Goal: Check status

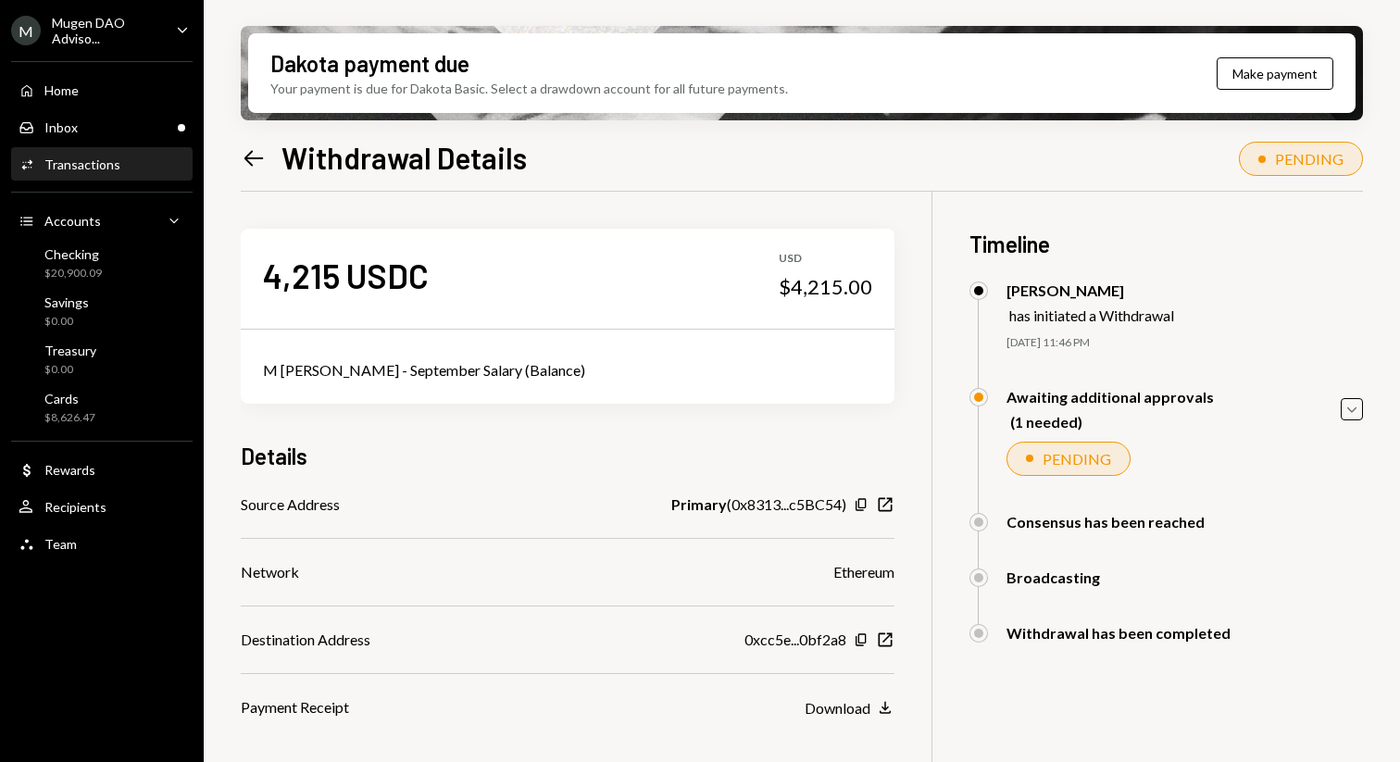
click at [138, 162] on div "Activities Transactions" at bounding box center [102, 164] width 167 height 17
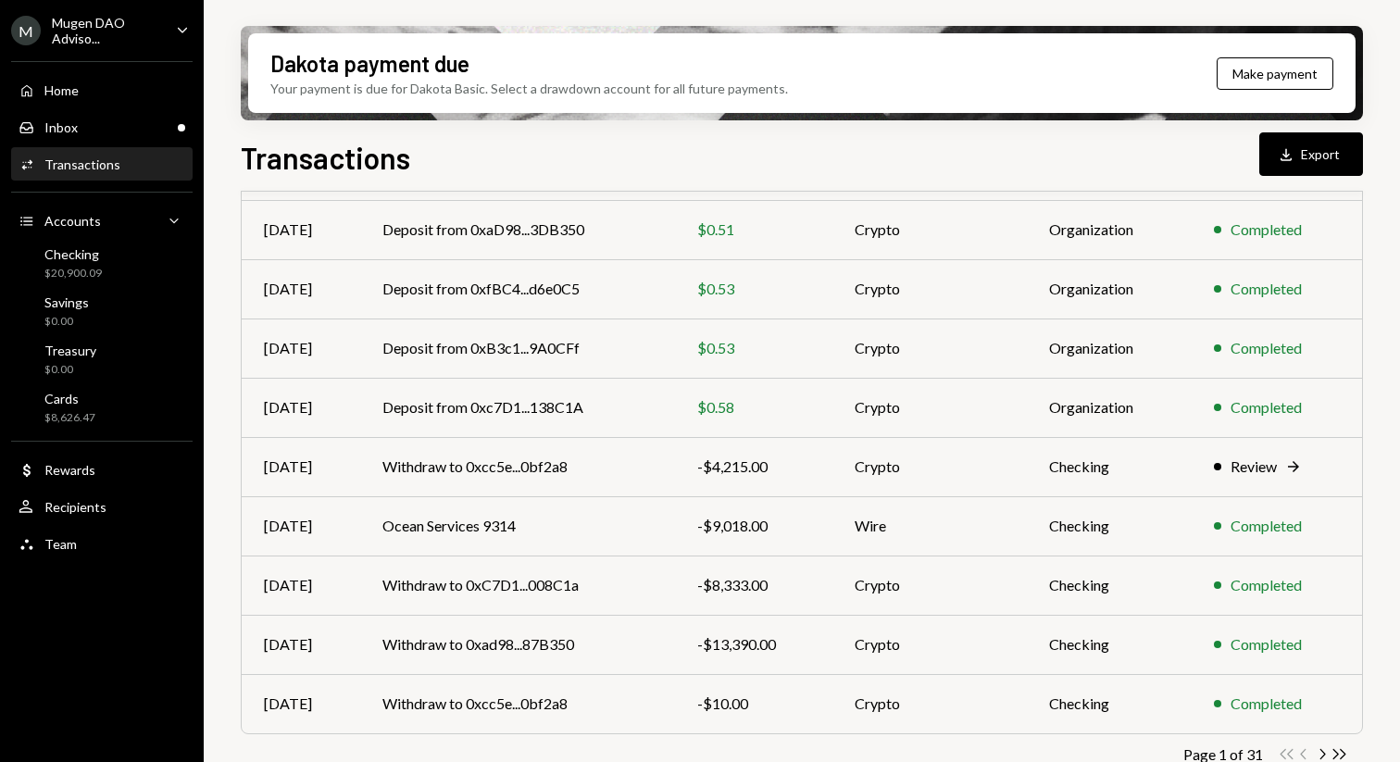
scroll to position [293, 0]
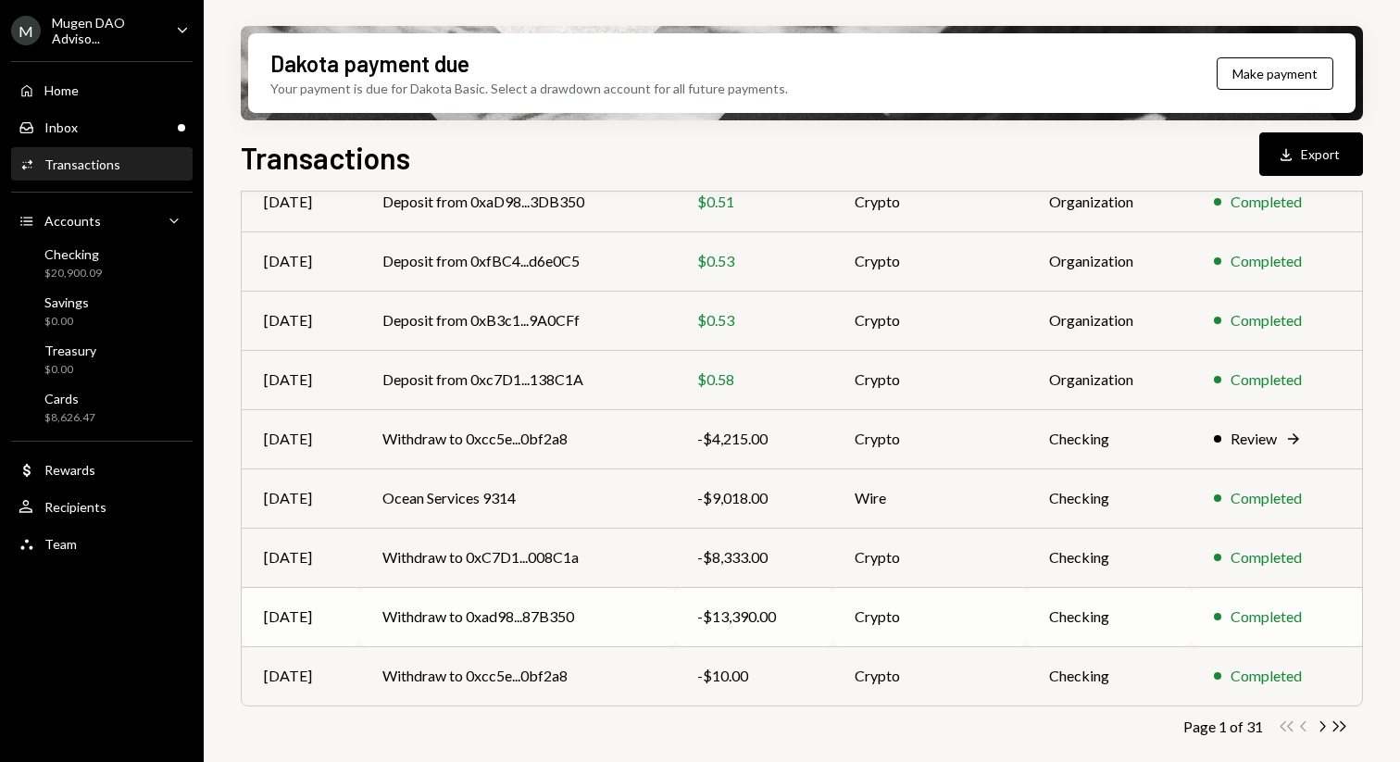
click at [634, 623] on td "Withdraw to 0xad98...87B350" at bounding box center [517, 616] width 315 height 59
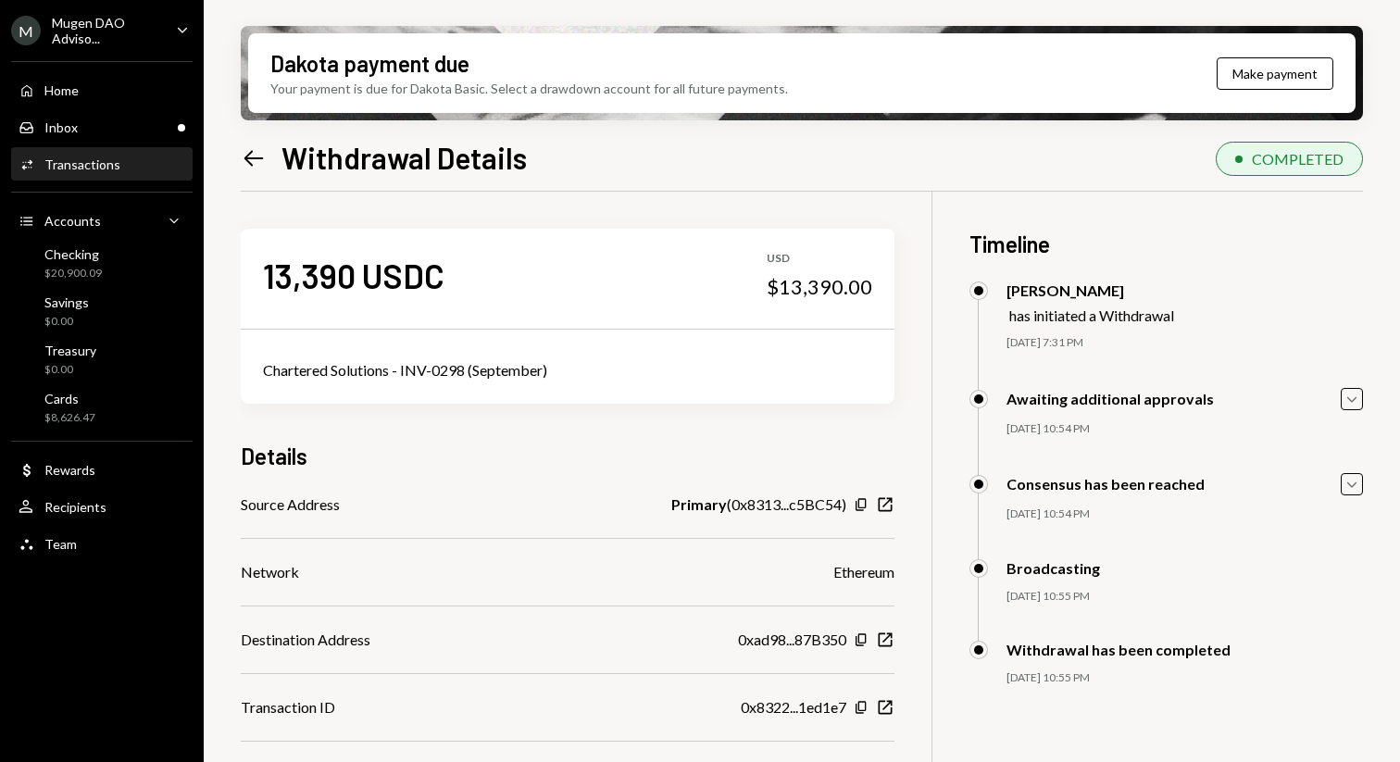
click at [237, 154] on div "Dakota payment due Your payment is due for Dakota Basic. Select a drawdown acco…" at bounding box center [802, 381] width 1196 height 762
click at [253, 149] on icon "Left Arrow" at bounding box center [254, 158] width 26 height 26
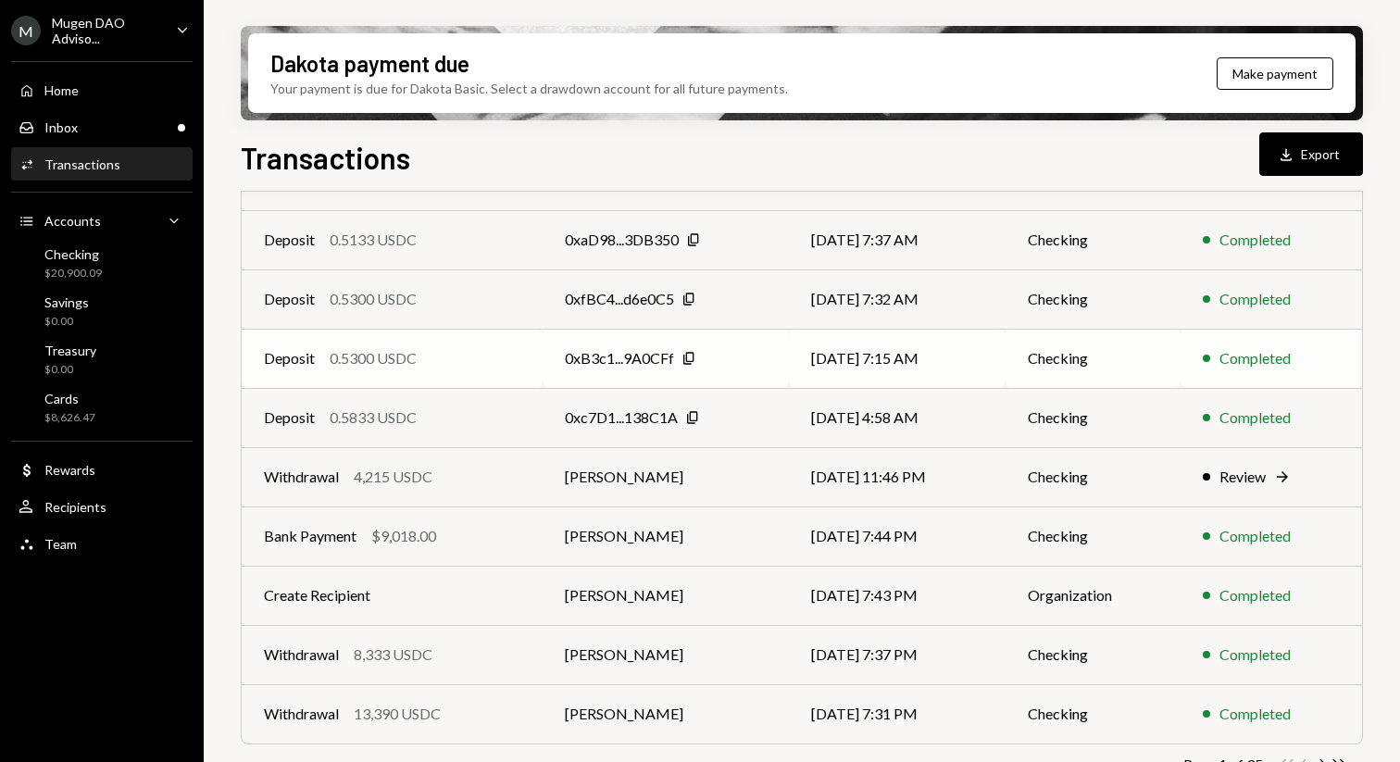
scroll to position [293, 0]
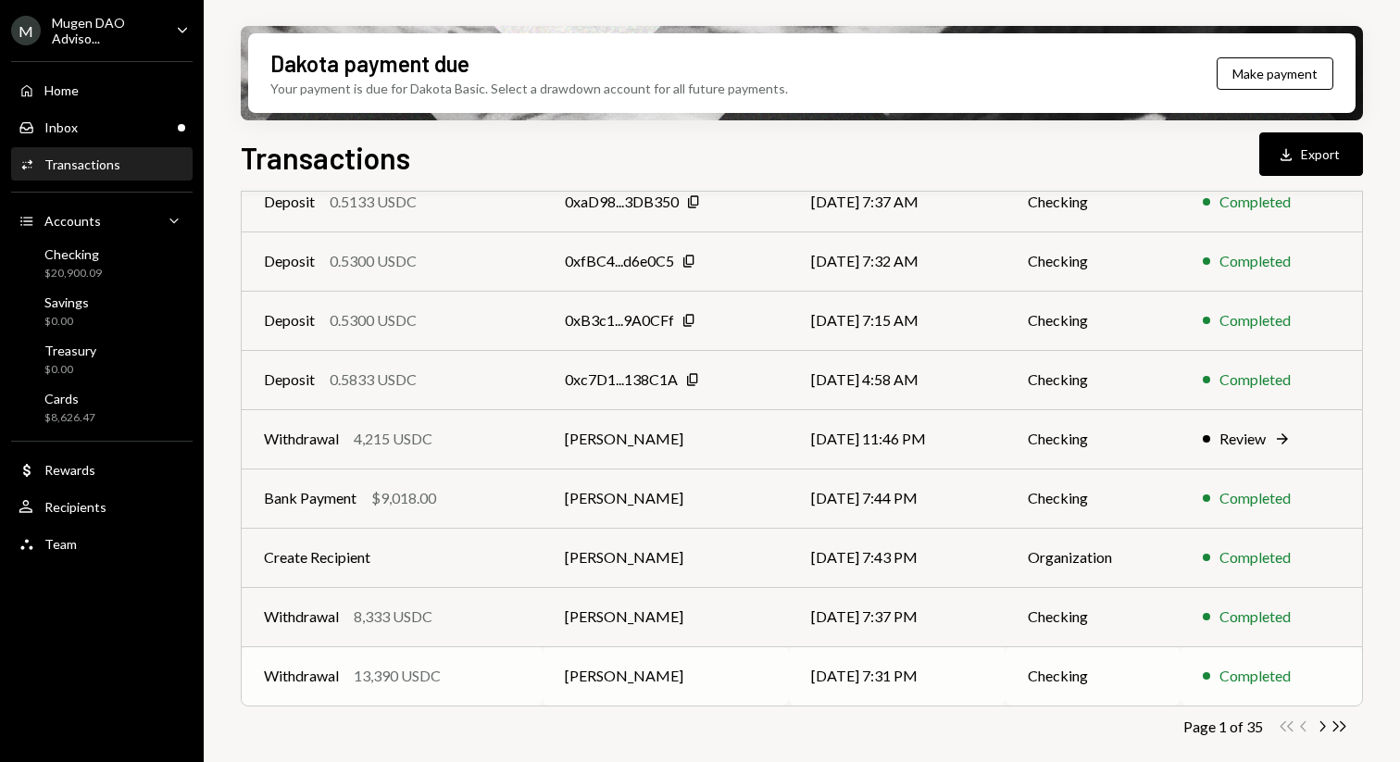
click at [1167, 676] on td "Checking" at bounding box center [1092, 675] width 175 height 59
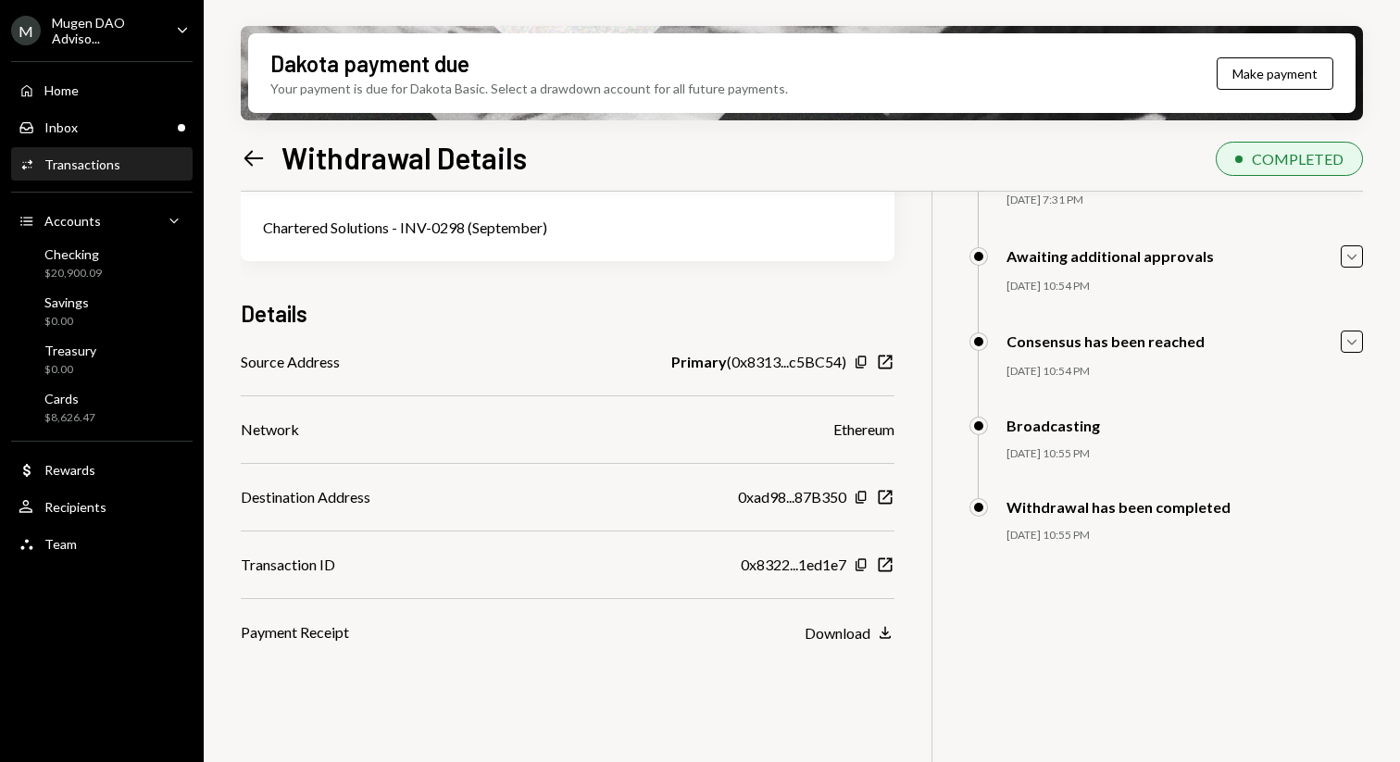
scroll to position [148, 0]
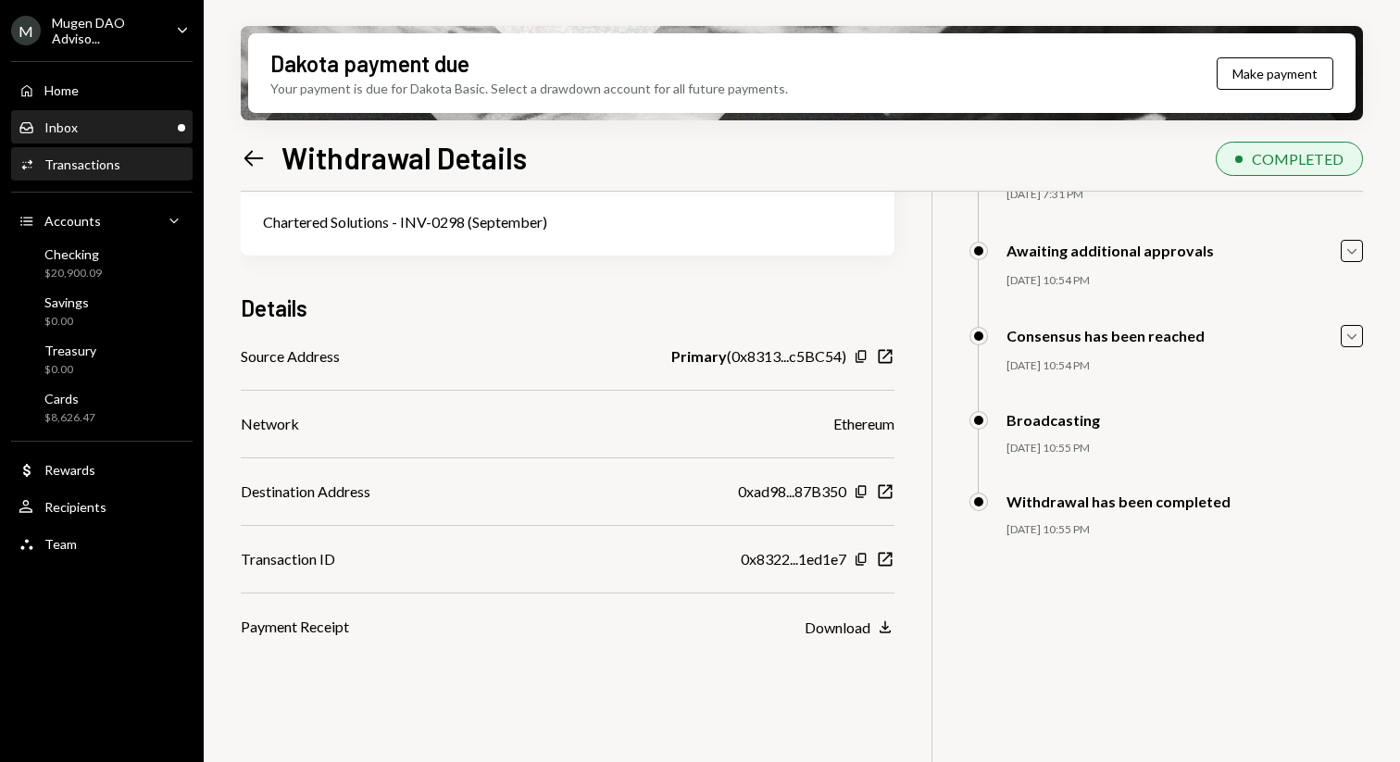
click at [181, 136] on div "Inbox Inbox" at bounding box center [102, 127] width 167 height 31
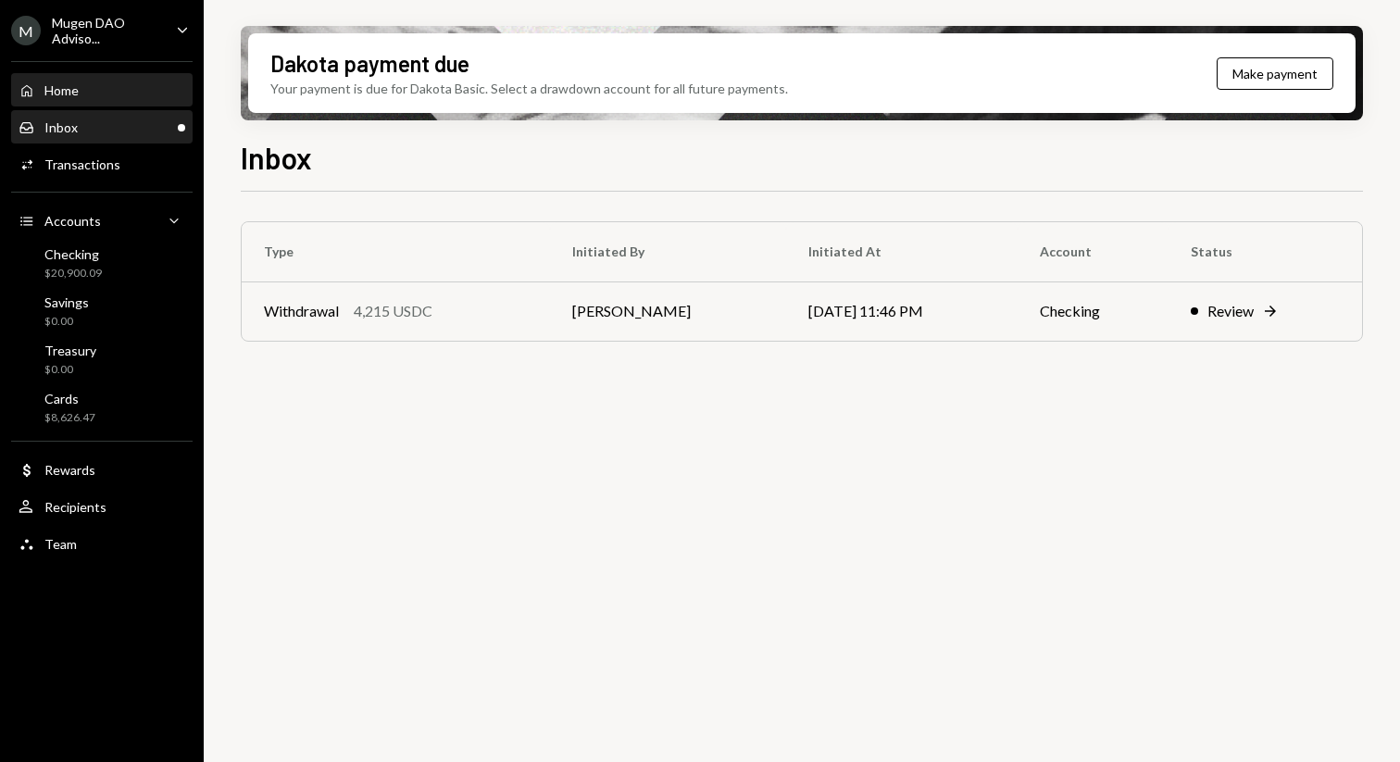
click at [71, 92] on div "Home" at bounding box center [61, 90] width 34 height 16
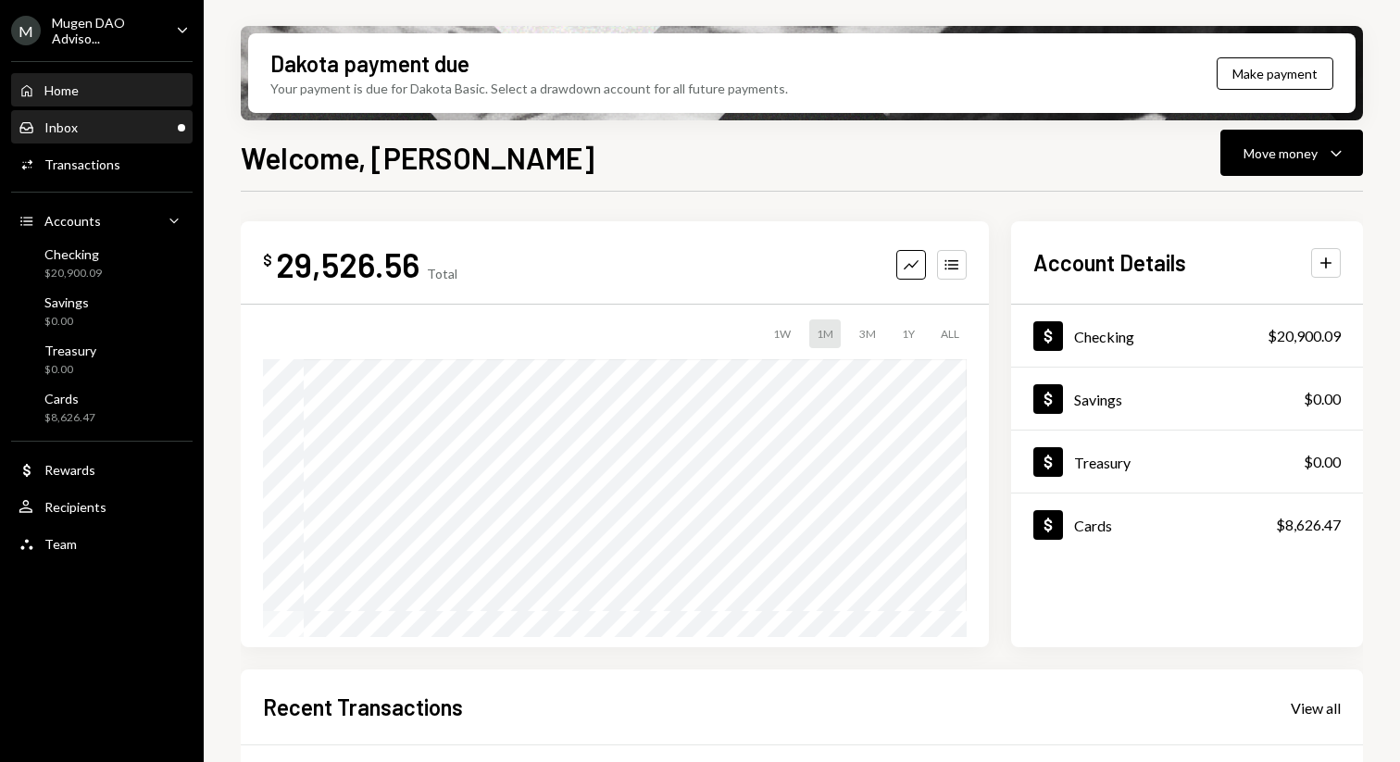
click at [102, 129] on div "Inbox Inbox" at bounding box center [102, 127] width 167 height 17
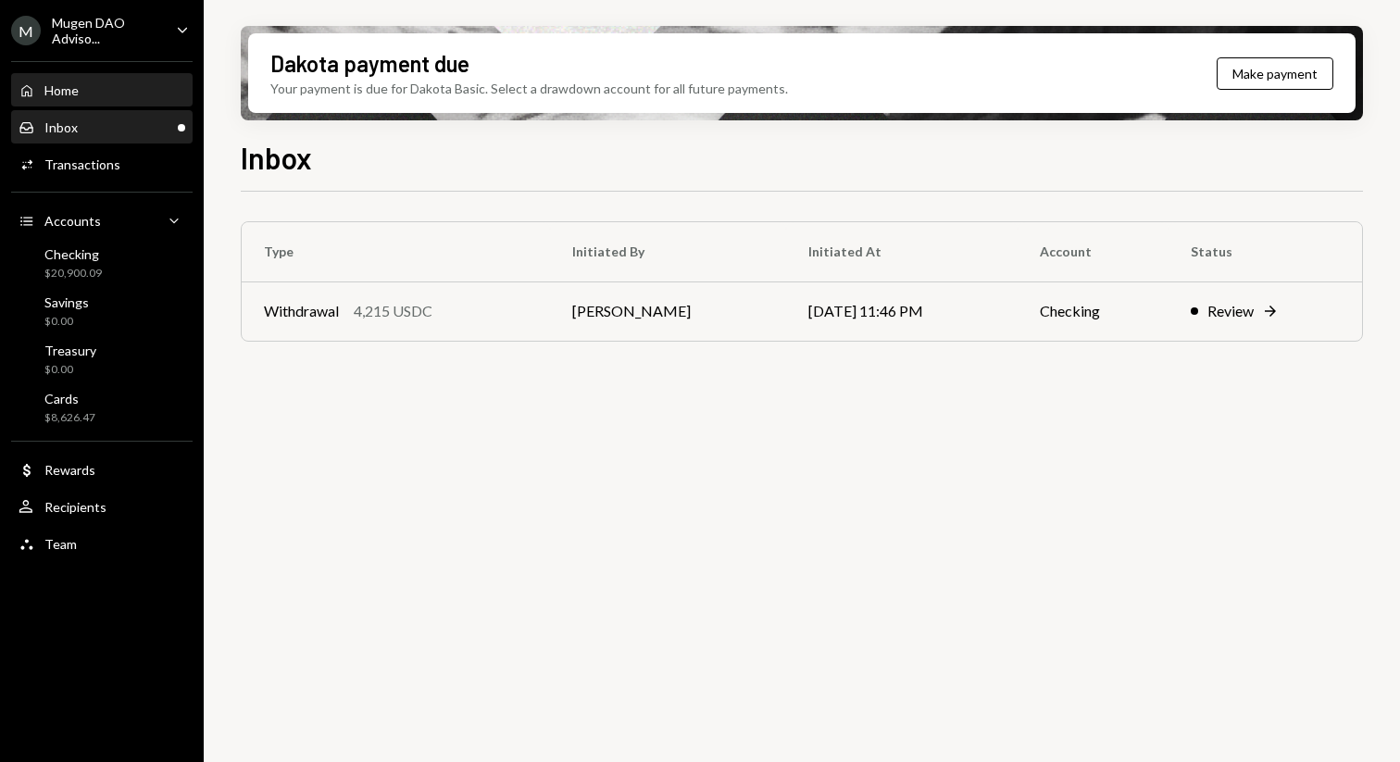
click at [120, 95] on div "Home Home" at bounding box center [102, 90] width 167 height 17
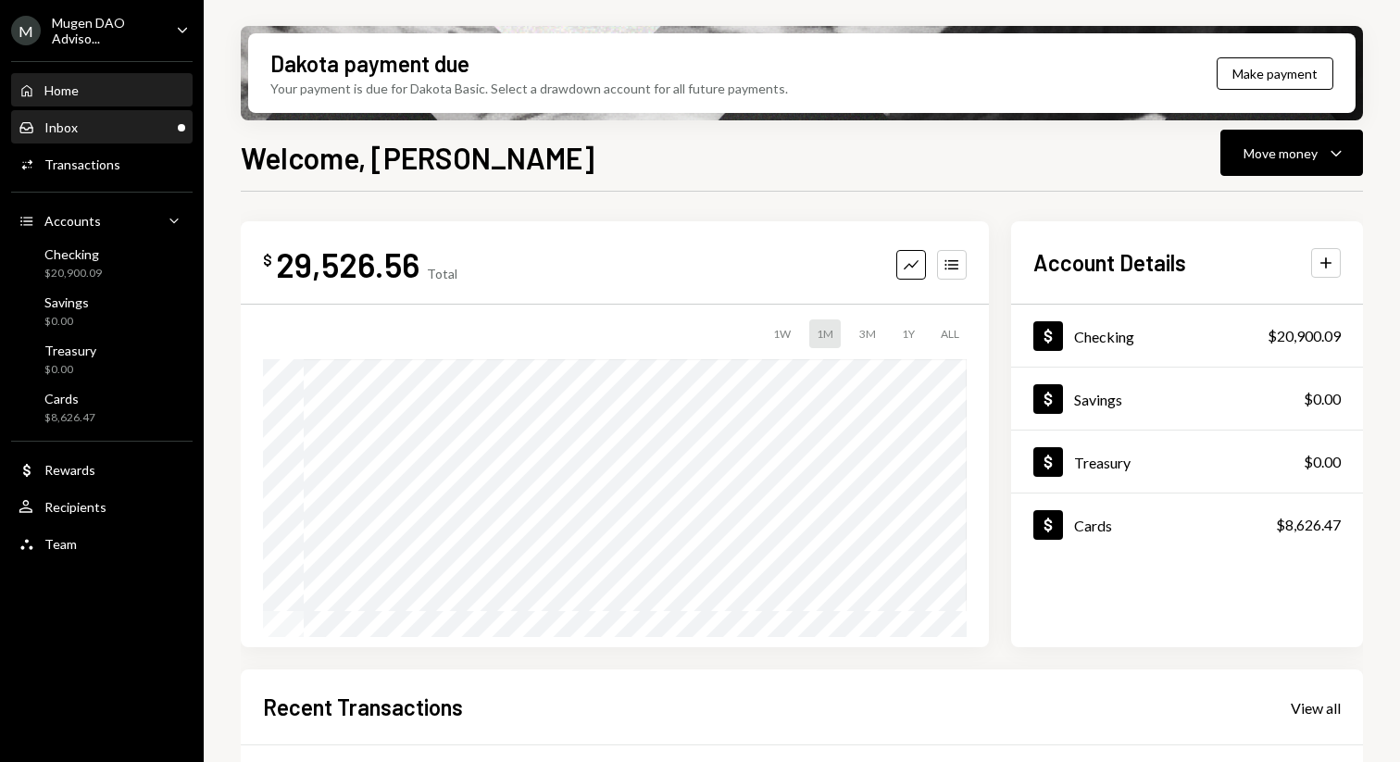
click at [97, 130] on div "Inbox Inbox" at bounding box center [102, 127] width 167 height 17
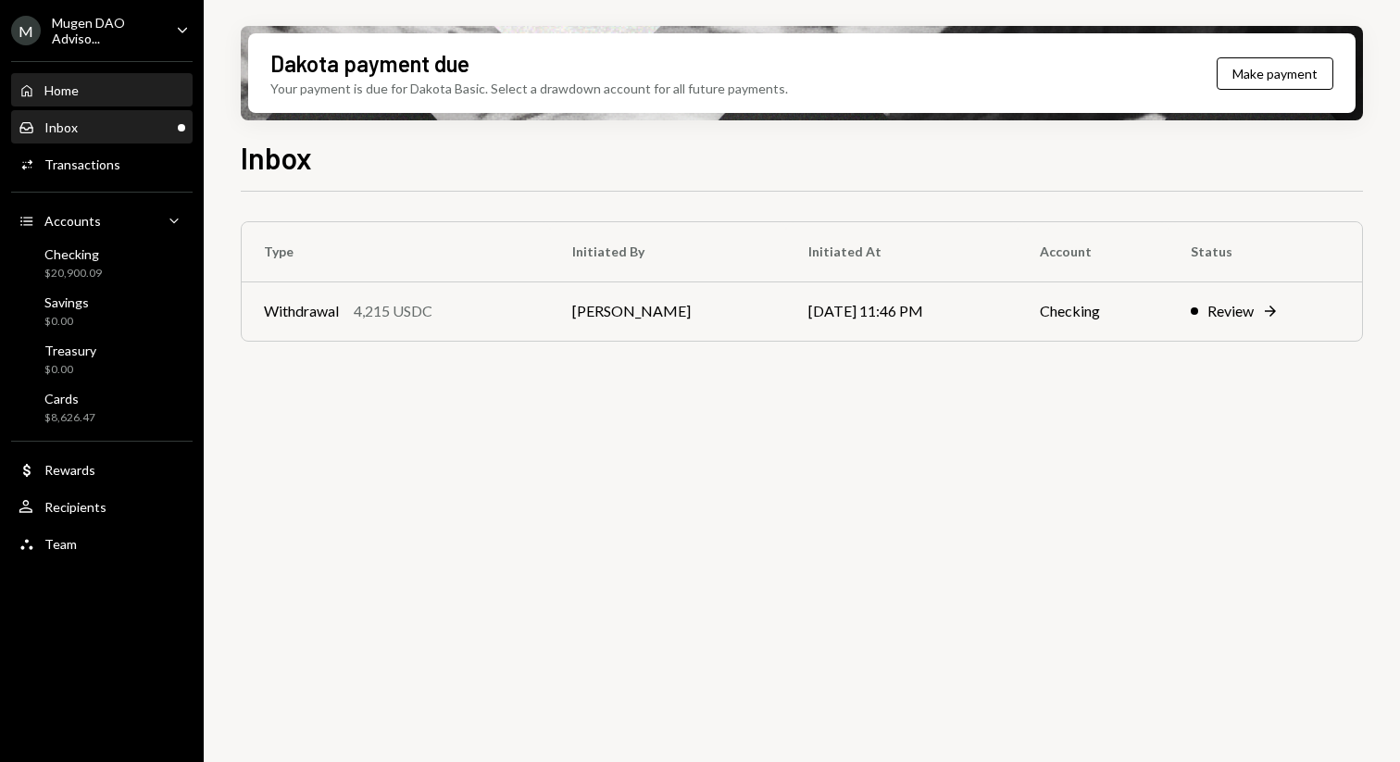
click at [116, 101] on div "Home Home" at bounding box center [102, 90] width 167 height 31
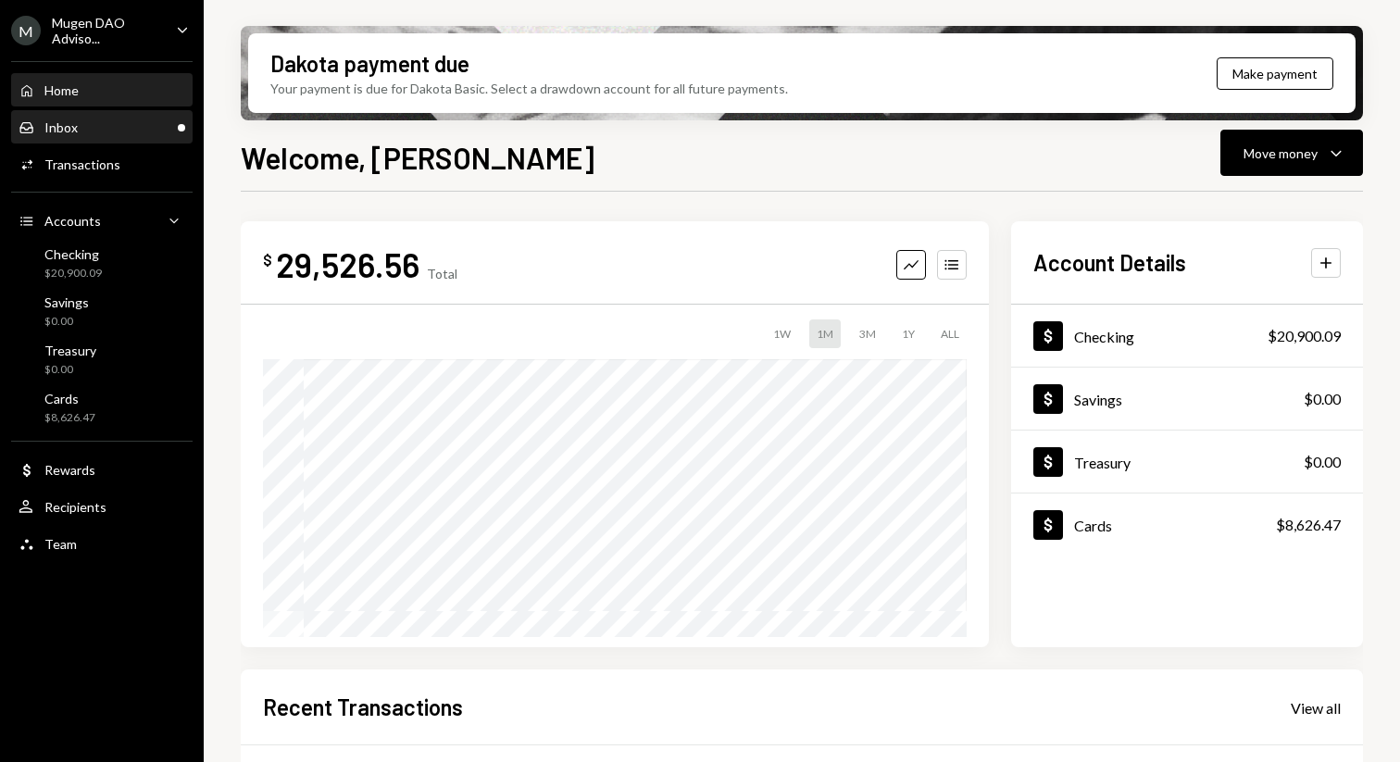
click at [93, 132] on div "Inbox Inbox" at bounding box center [102, 127] width 167 height 17
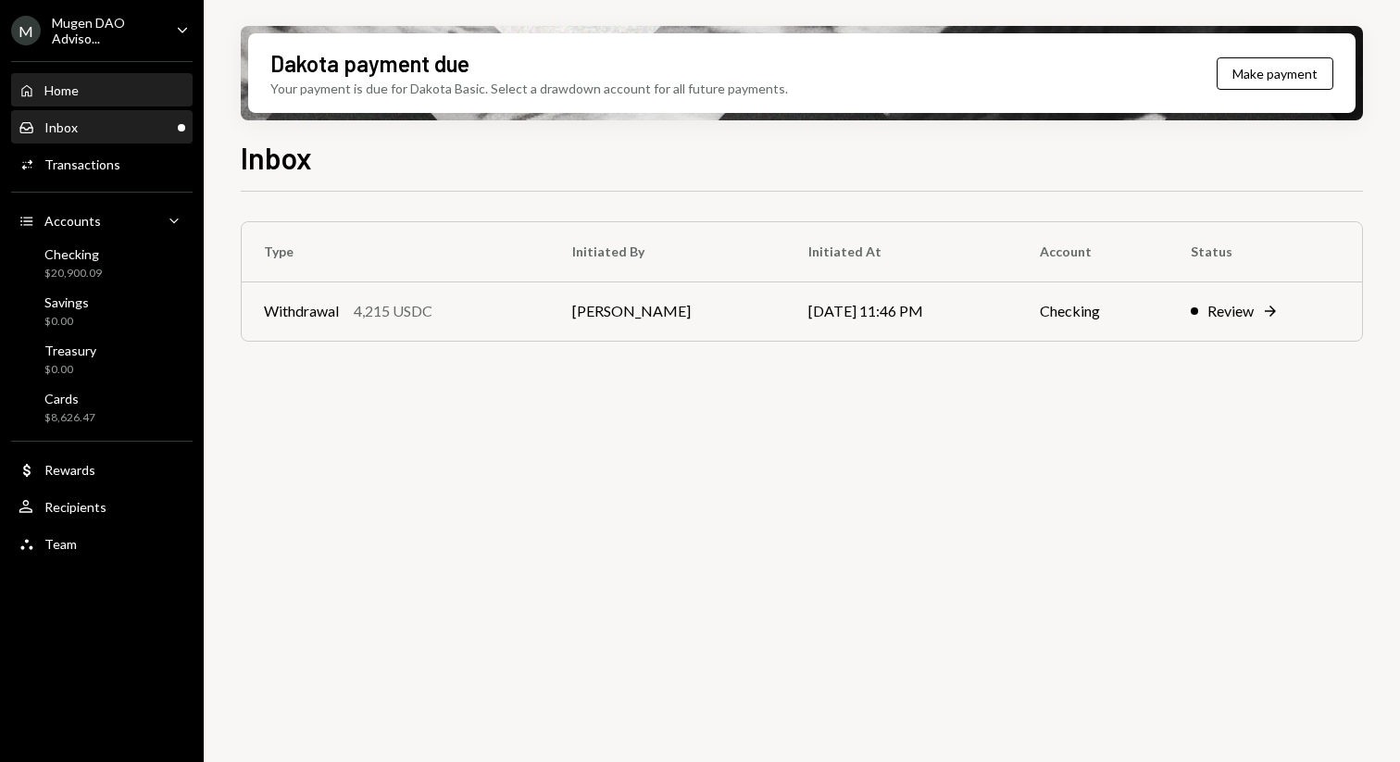
click at [137, 98] on div "Home Home" at bounding box center [102, 90] width 167 height 17
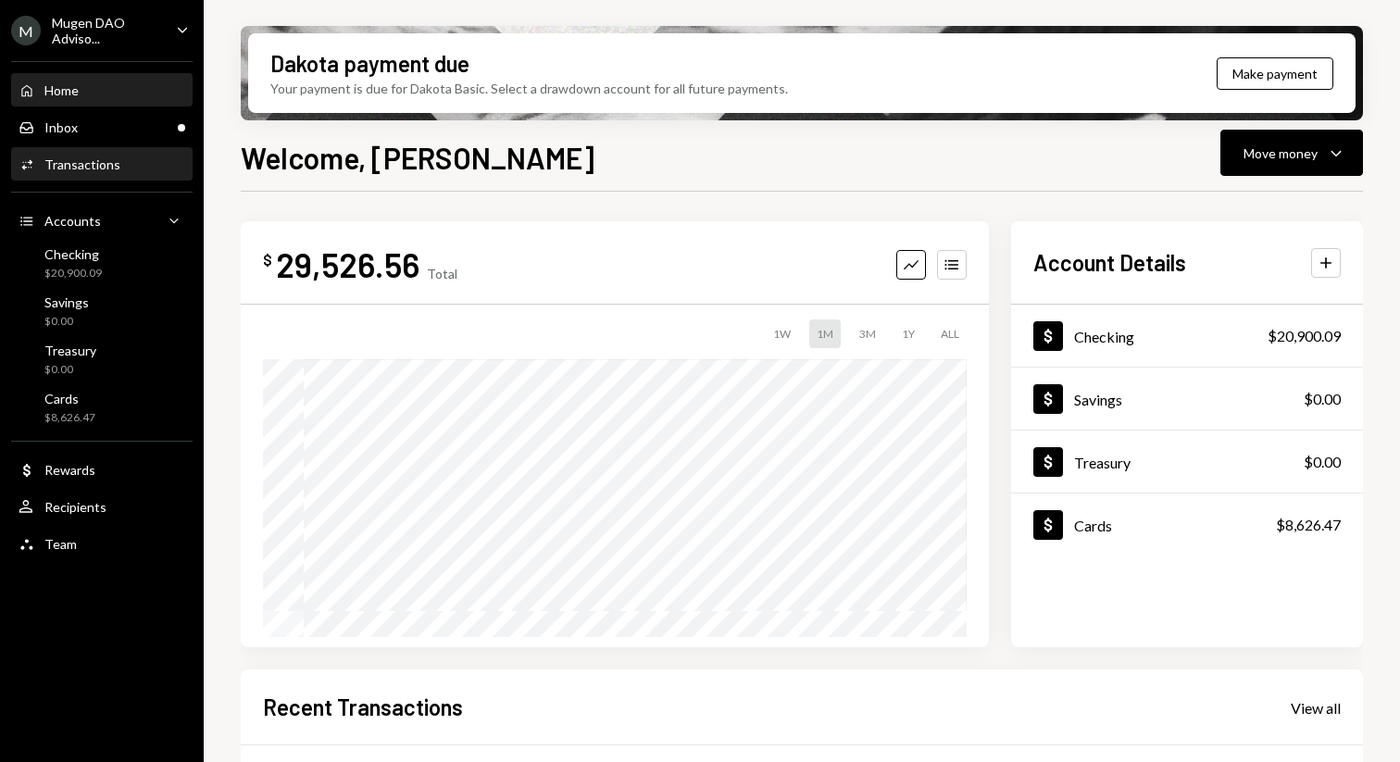
click at [131, 159] on div "Activities Transactions" at bounding box center [102, 164] width 167 height 17
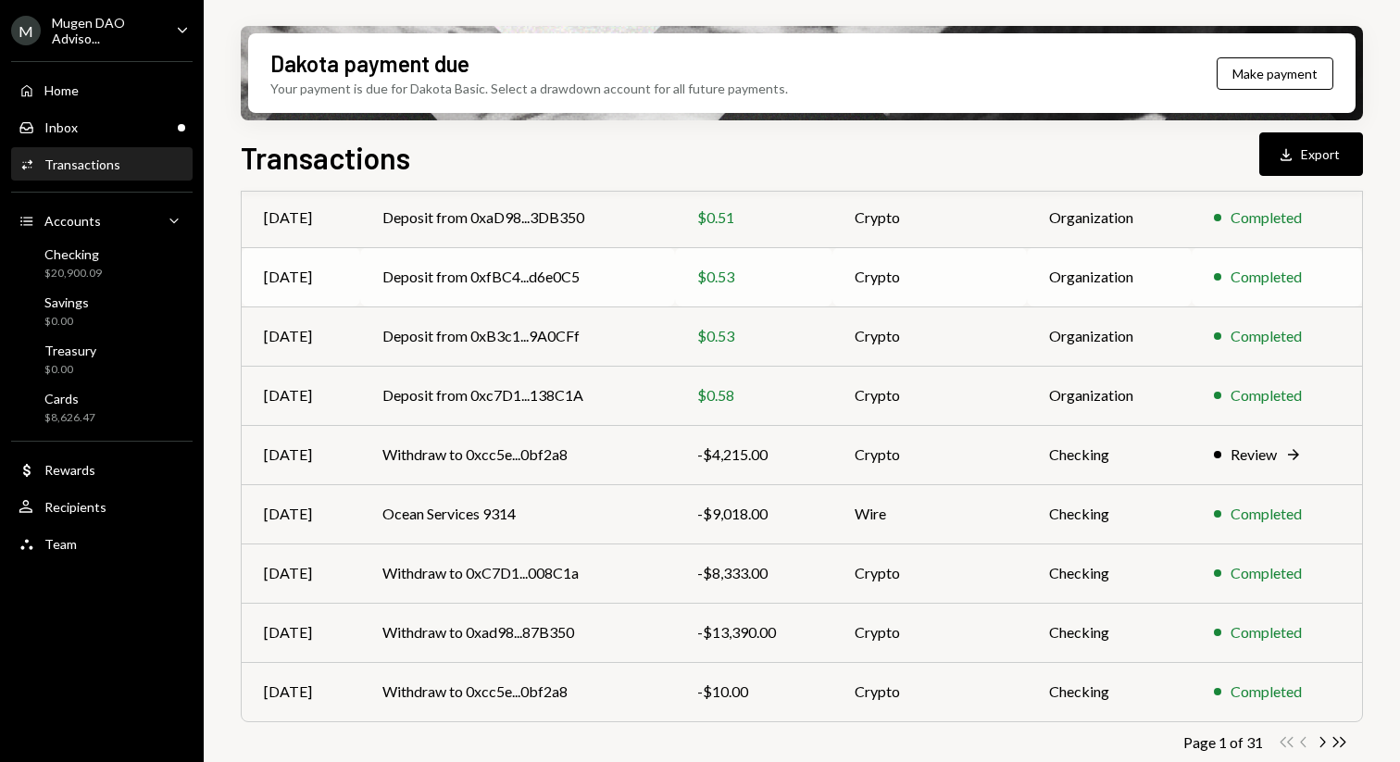
scroll to position [293, 0]
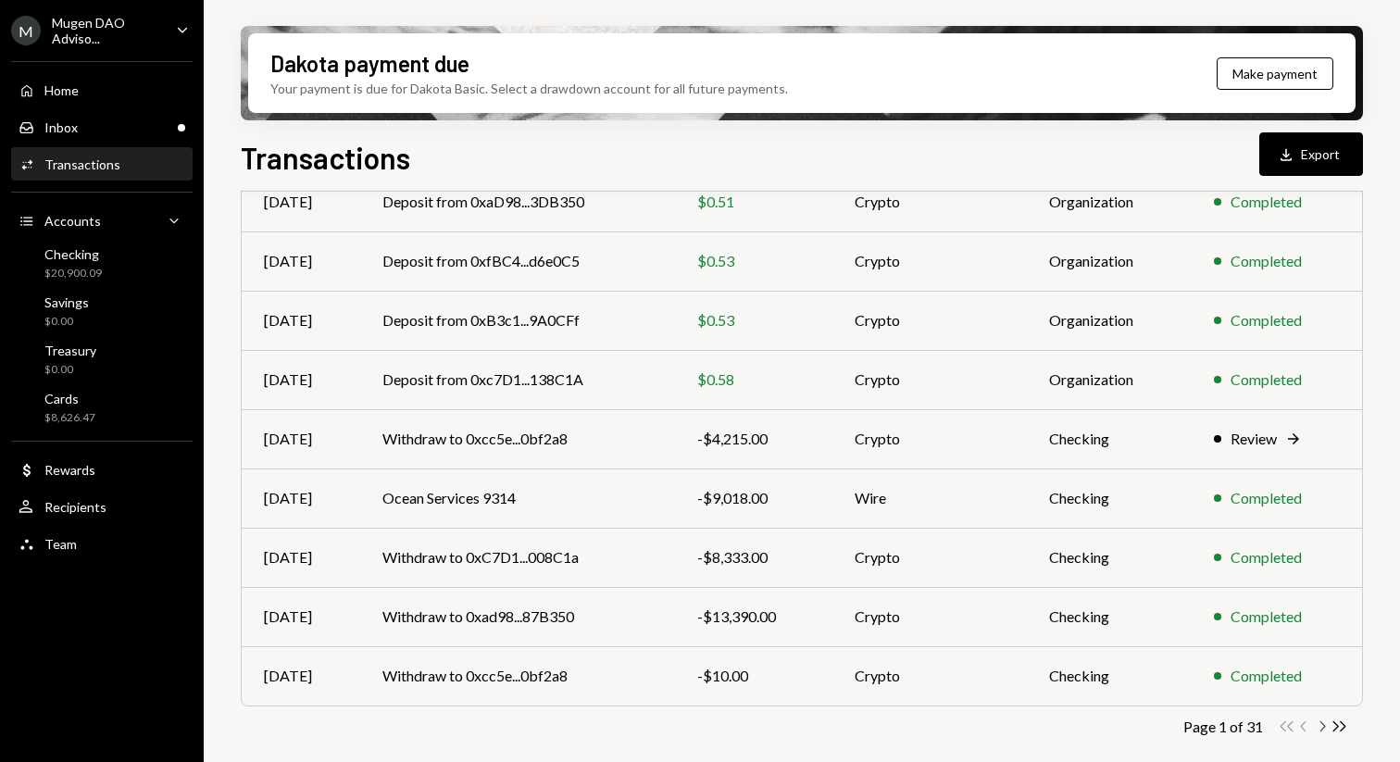
click at [1322, 724] on icon "button" at bounding box center [1323, 726] width 6 height 10
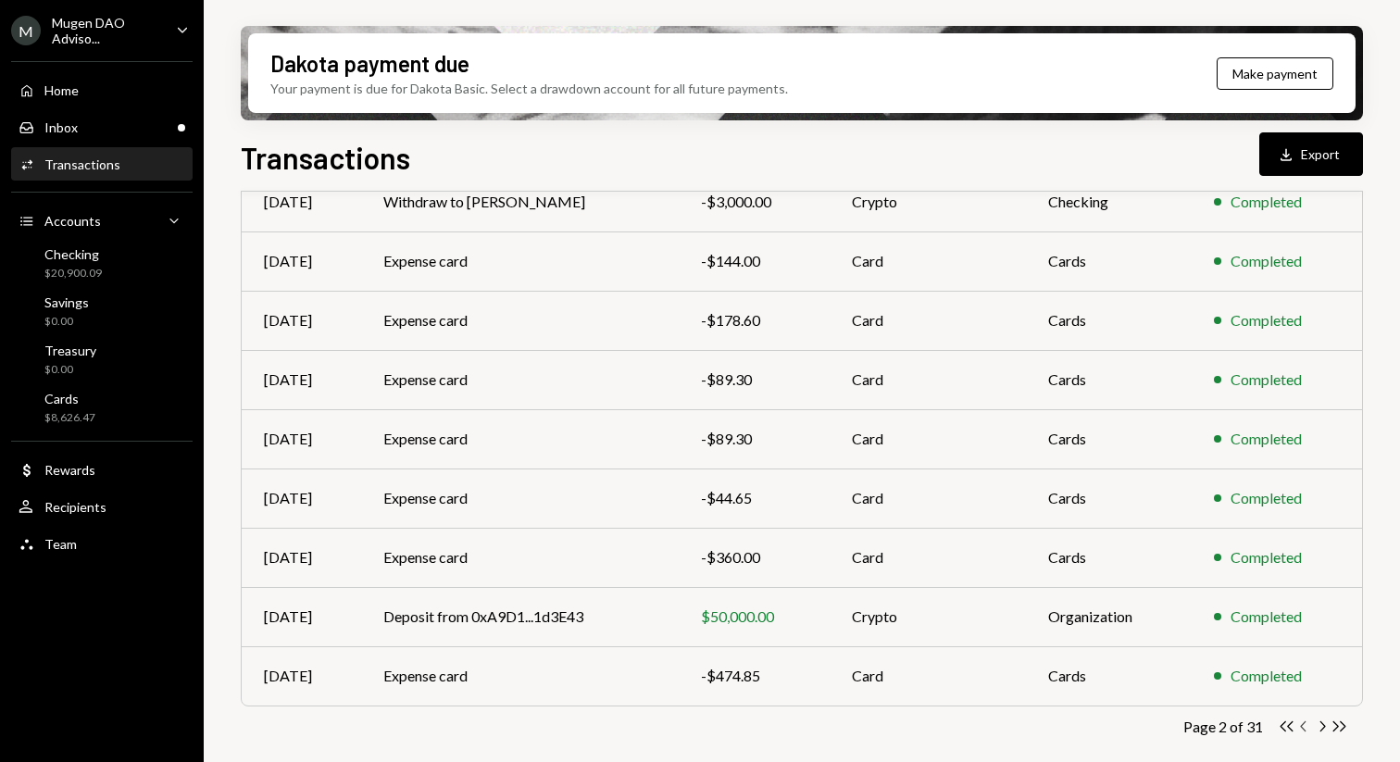
click at [1302, 729] on icon "Chevron Left" at bounding box center [1304, 726] width 18 height 18
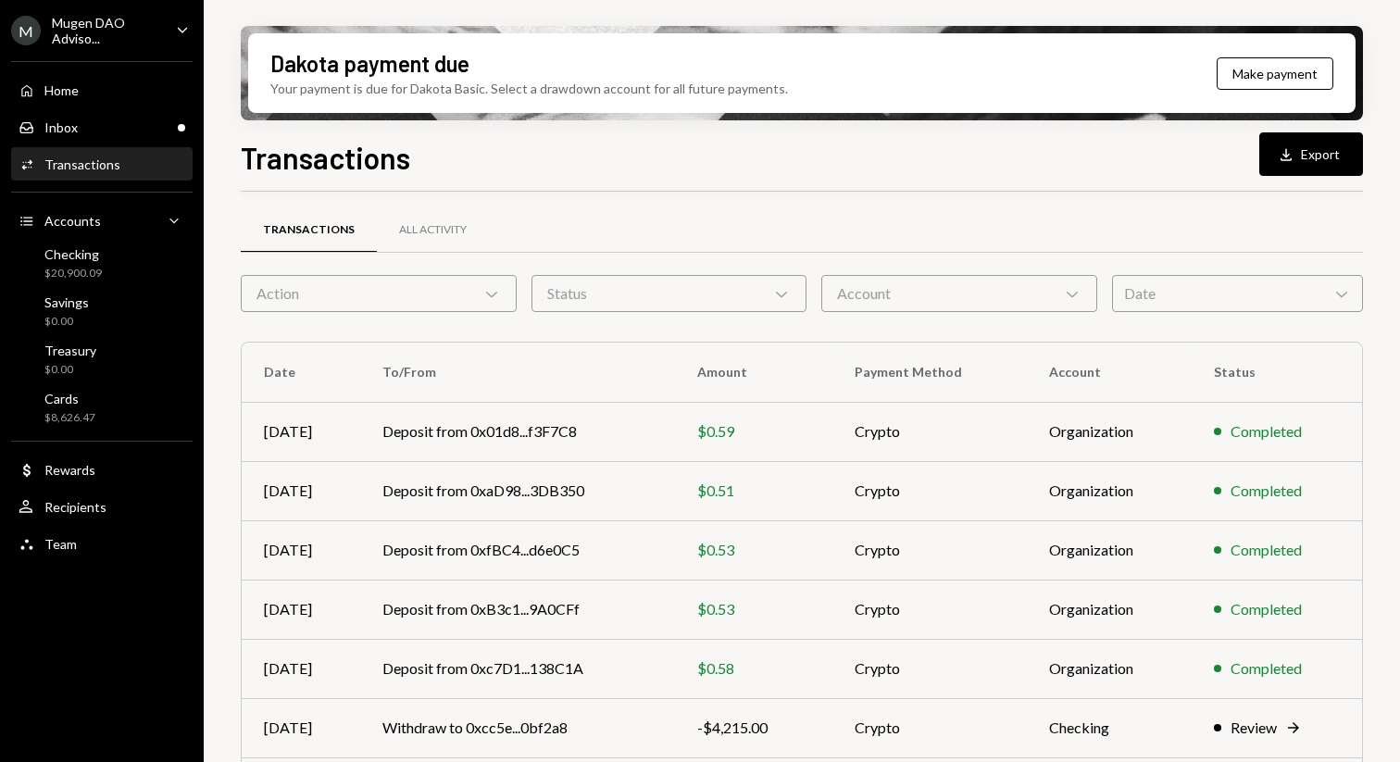
scroll to position [0, 0]
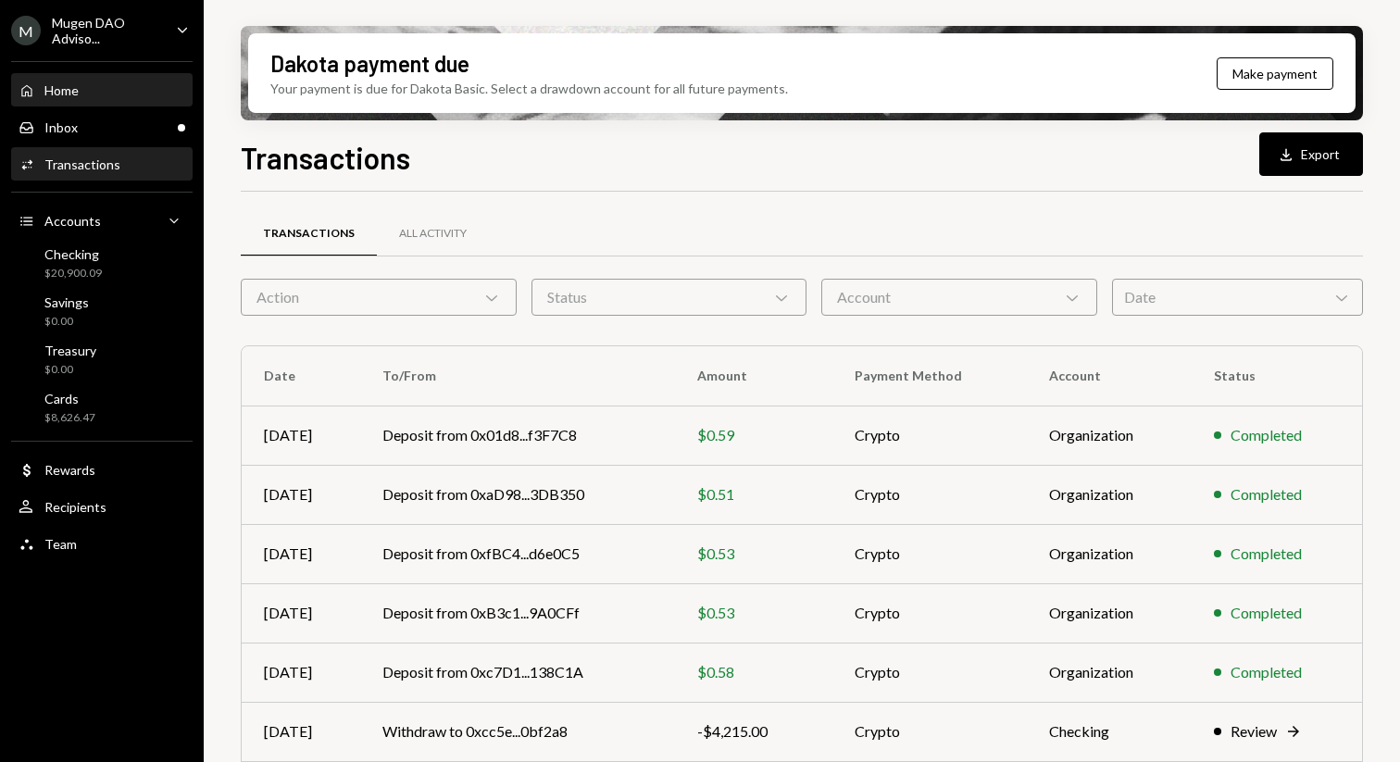
click at [123, 84] on div "Home Home" at bounding box center [102, 90] width 167 height 17
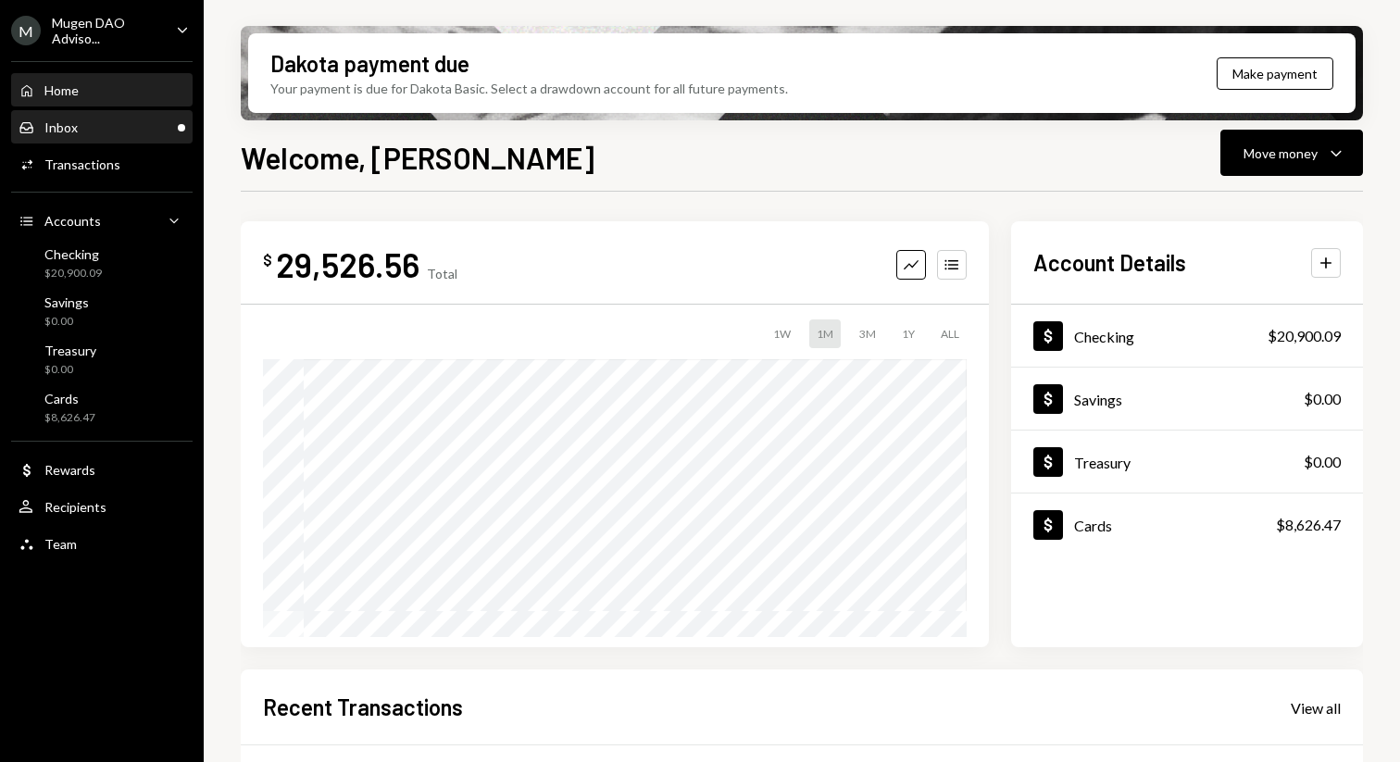
click at [146, 124] on div "Inbox Inbox" at bounding box center [102, 127] width 167 height 17
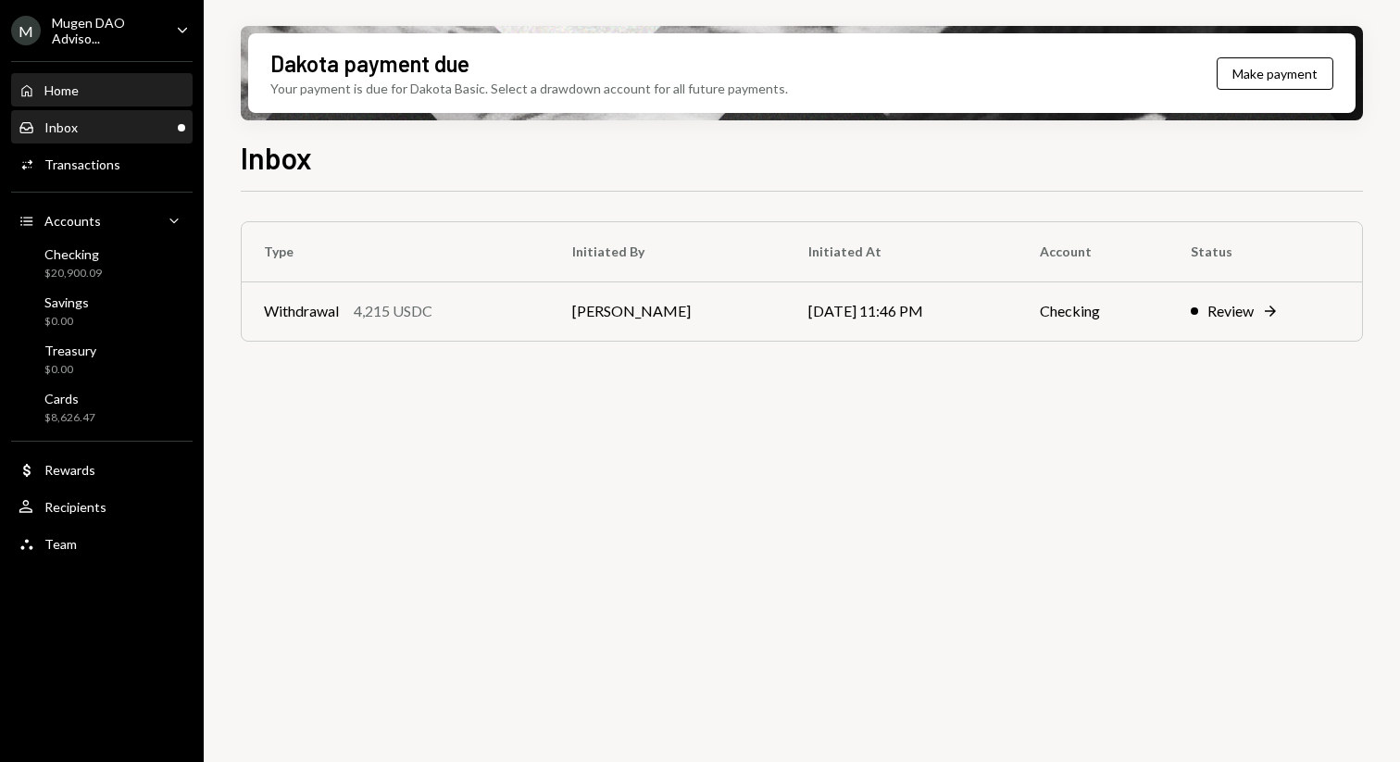
click at [141, 93] on div "Home Home" at bounding box center [102, 90] width 167 height 17
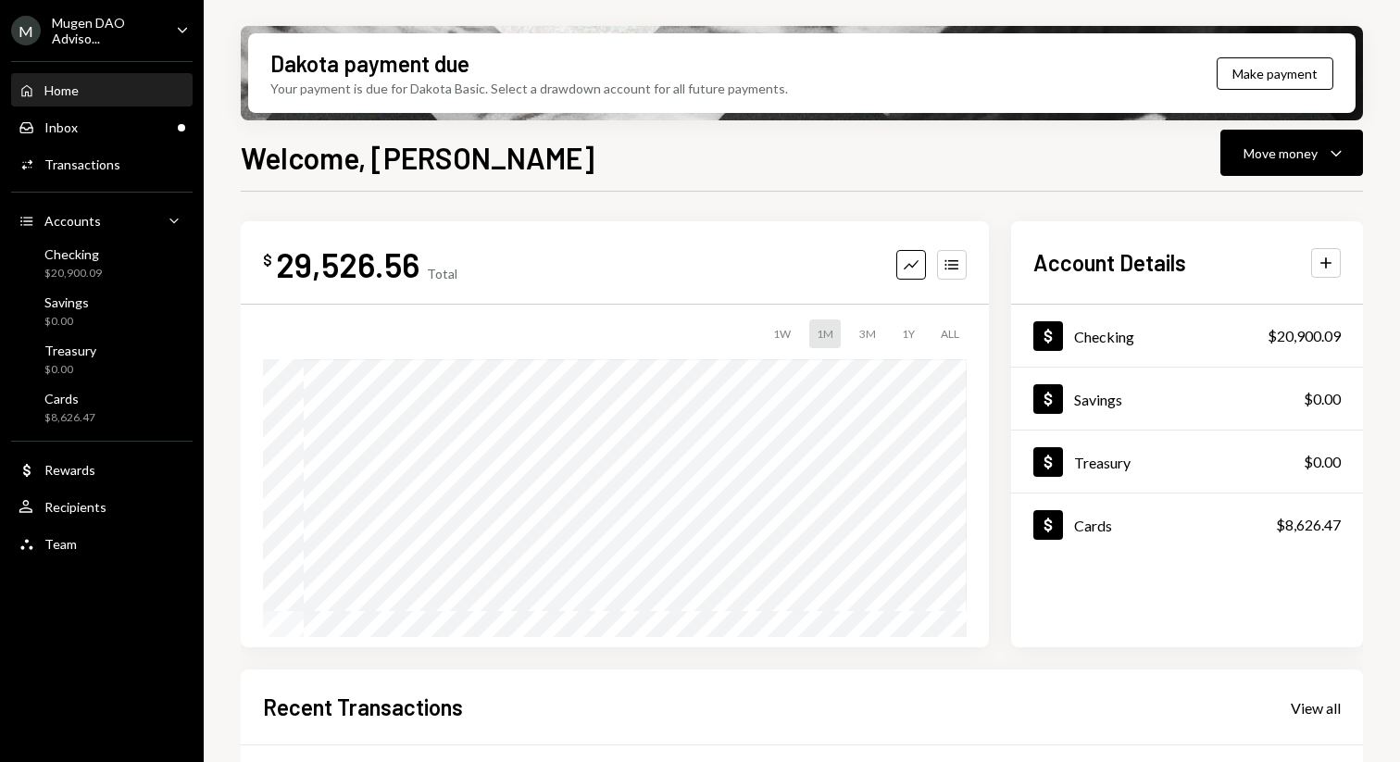
click at [141, 93] on div "Home Home" at bounding box center [102, 90] width 167 height 17
click at [161, 122] on div "Inbox Inbox" at bounding box center [102, 127] width 167 height 17
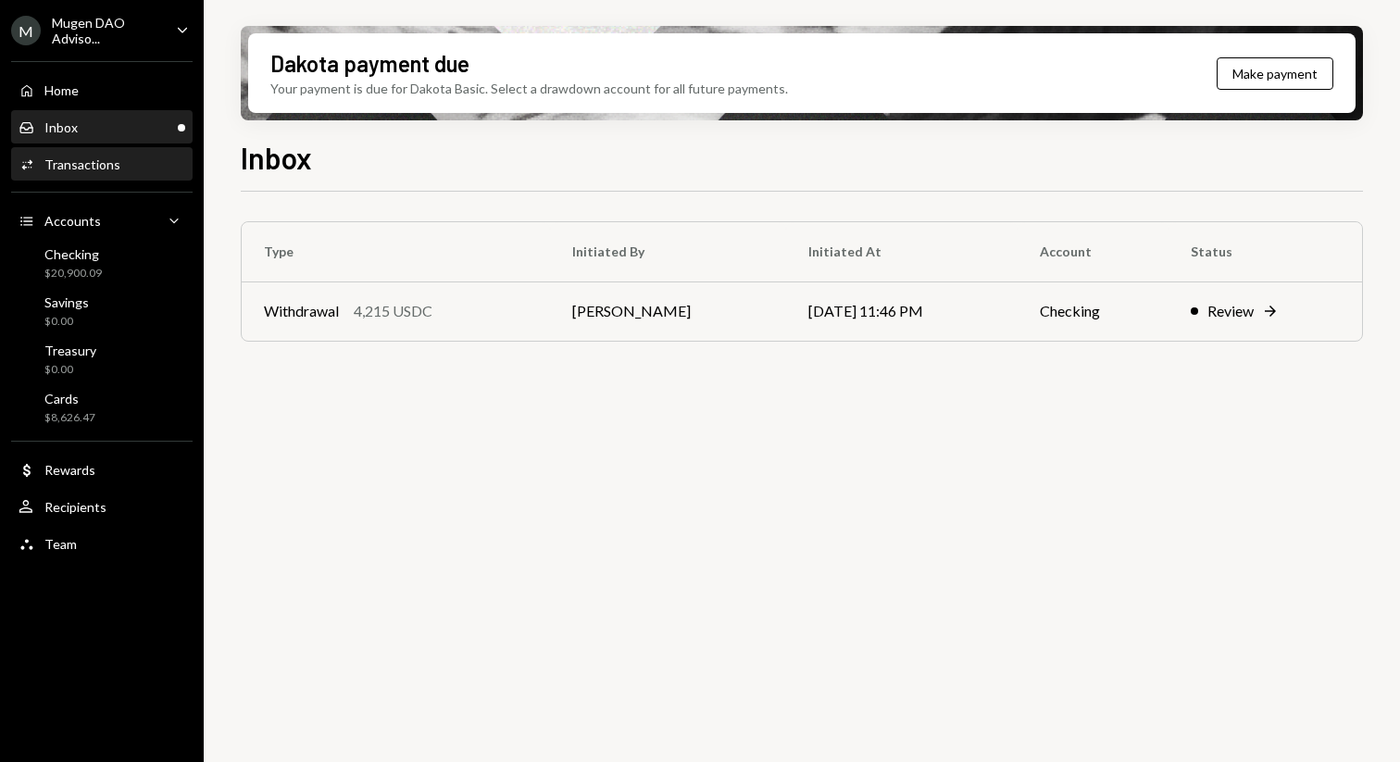
click at [137, 163] on div "Activities Transactions" at bounding box center [102, 164] width 167 height 17
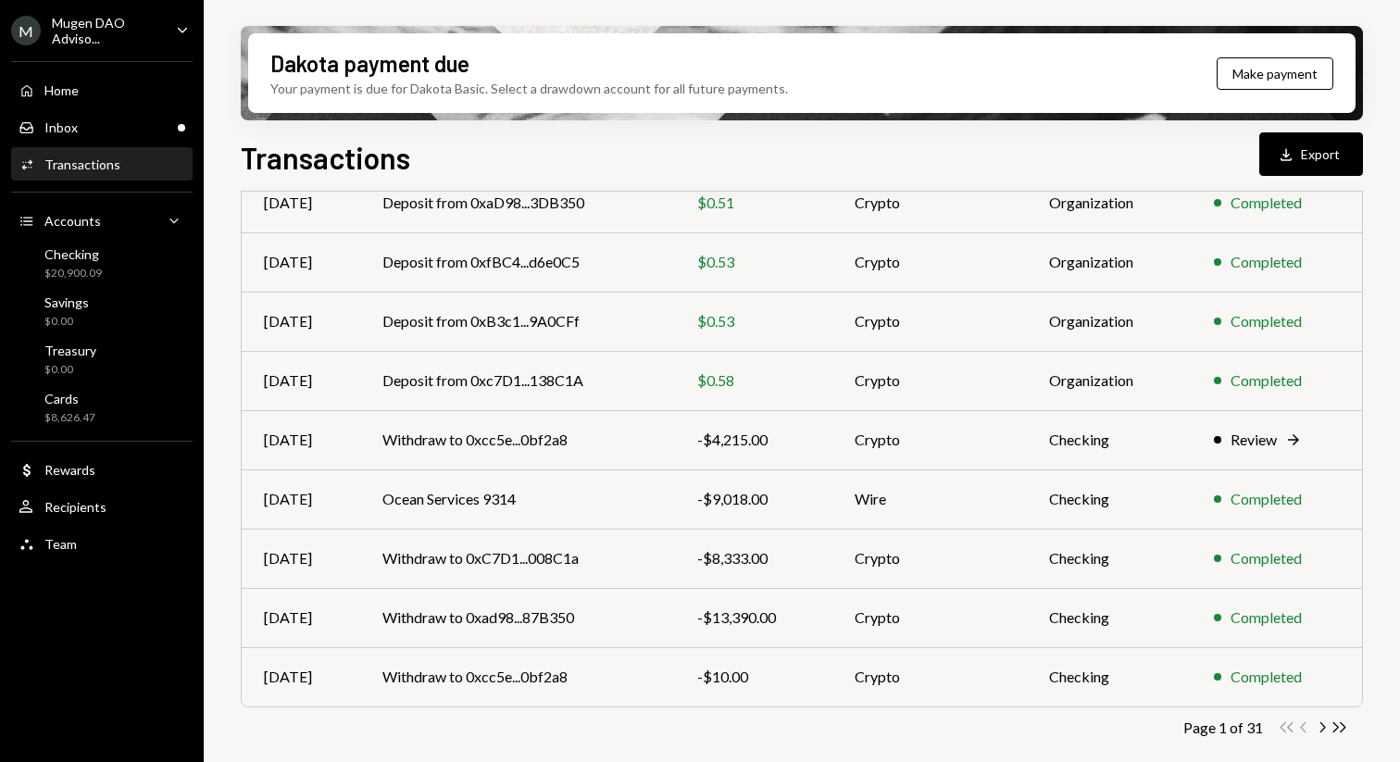
scroll to position [293, 0]
click at [1268, 623] on div "Completed" at bounding box center [1265, 616] width 71 height 22
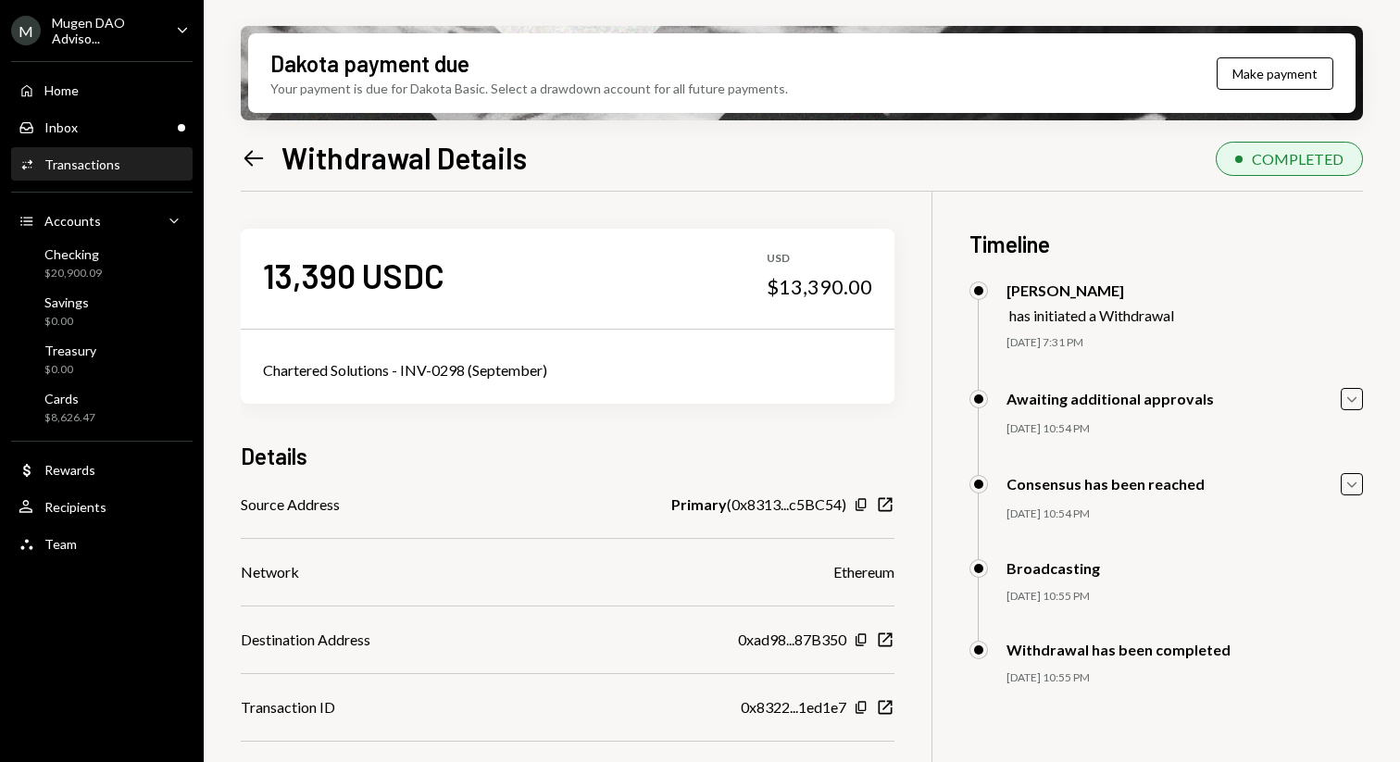
scroll to position [77, 0]
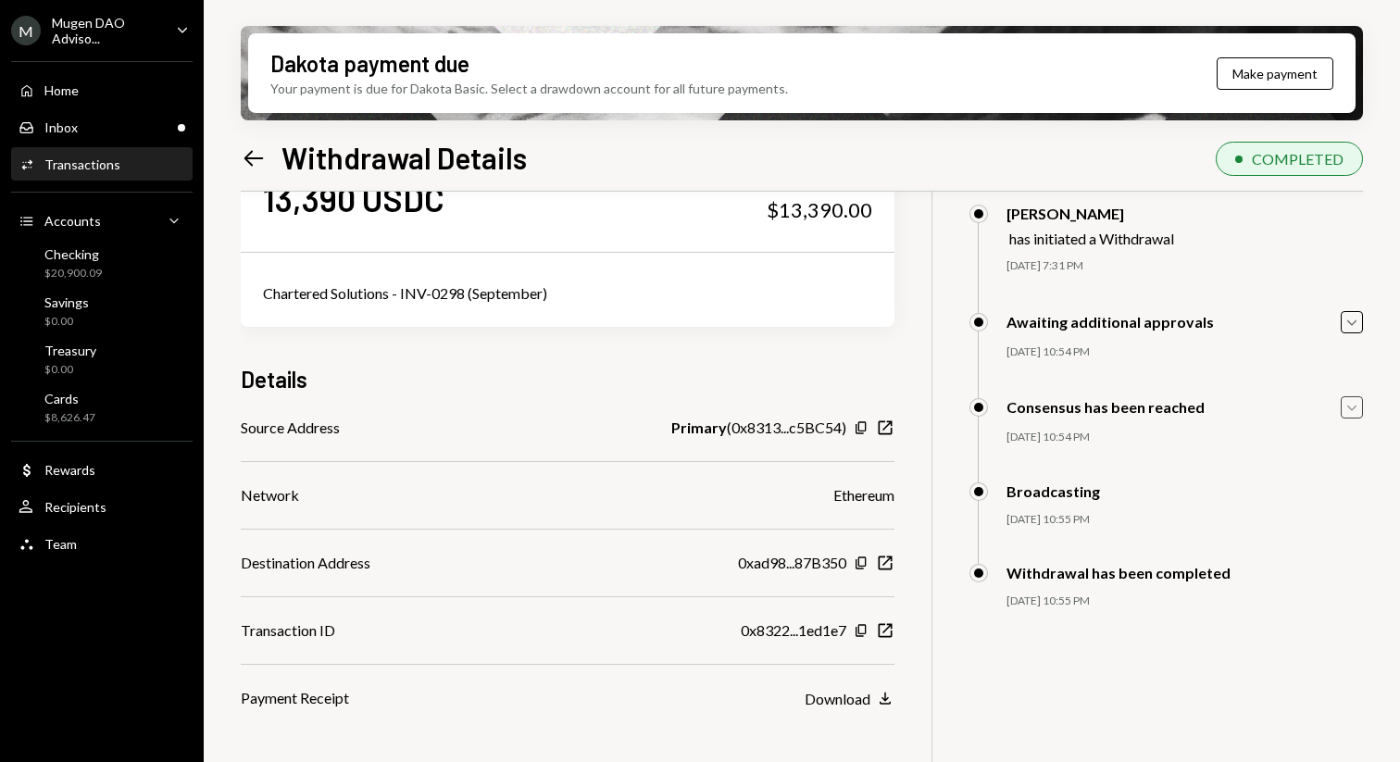
click at [1357, 408] on icon "Caret Down" at bounding box center [1351, 407] width 20 height 20
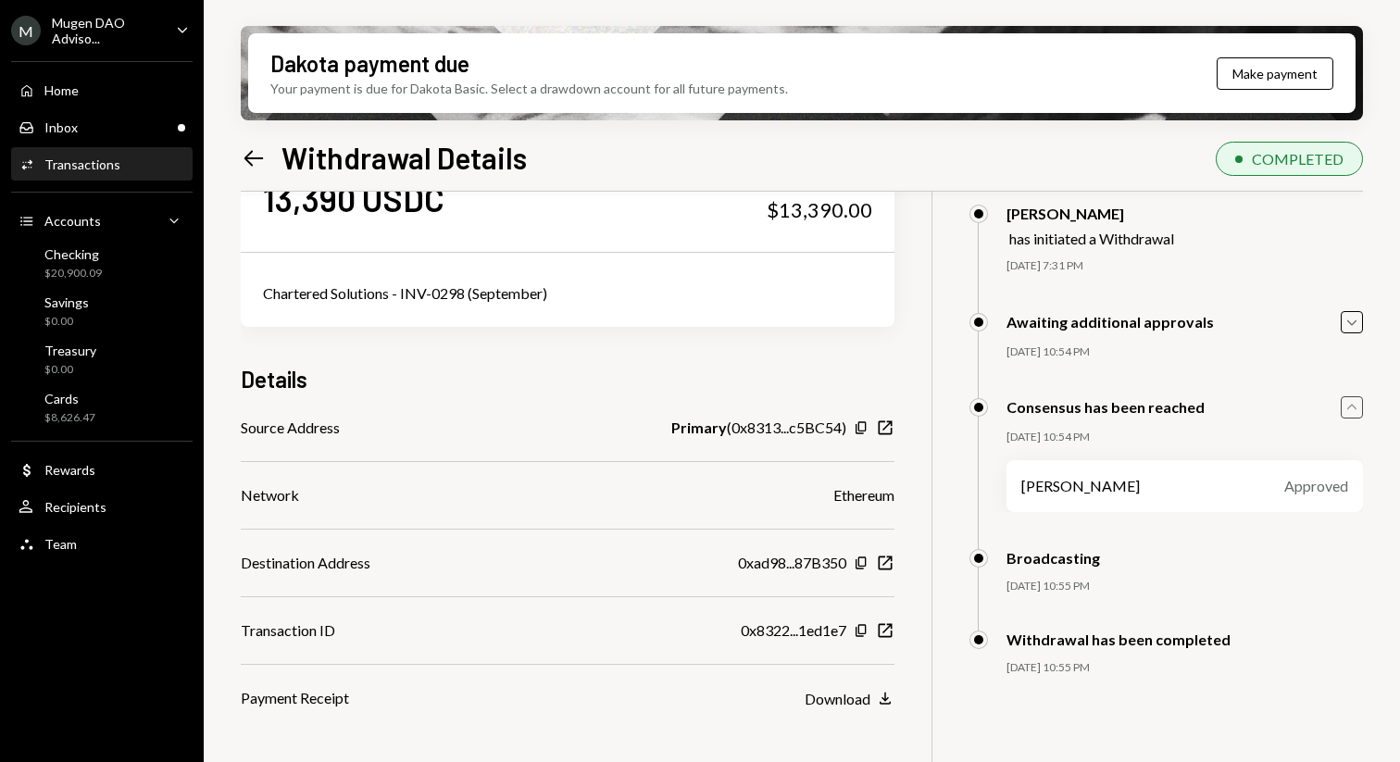
click at [1352, 308] on div "James Harker has initiated a Withdrawal 09/24/25 7:31 PM Yaroslav Pshenitsyn Ap…" at bounding box center [1165, 258] width 393 height 106
click at [1348, 325] on icon "Caret Down" at bounding box center [1351, 322] width 20 height 20
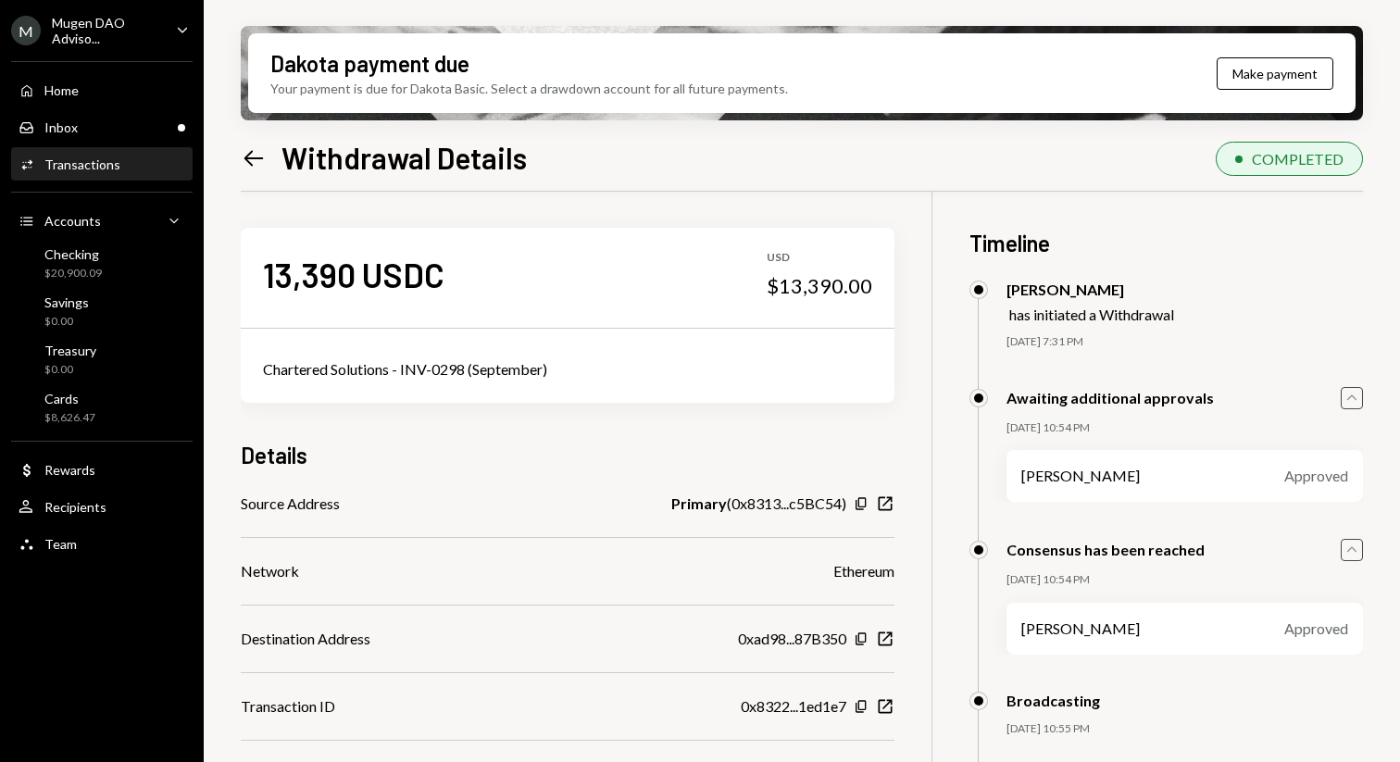
scroll to position [0, 0]
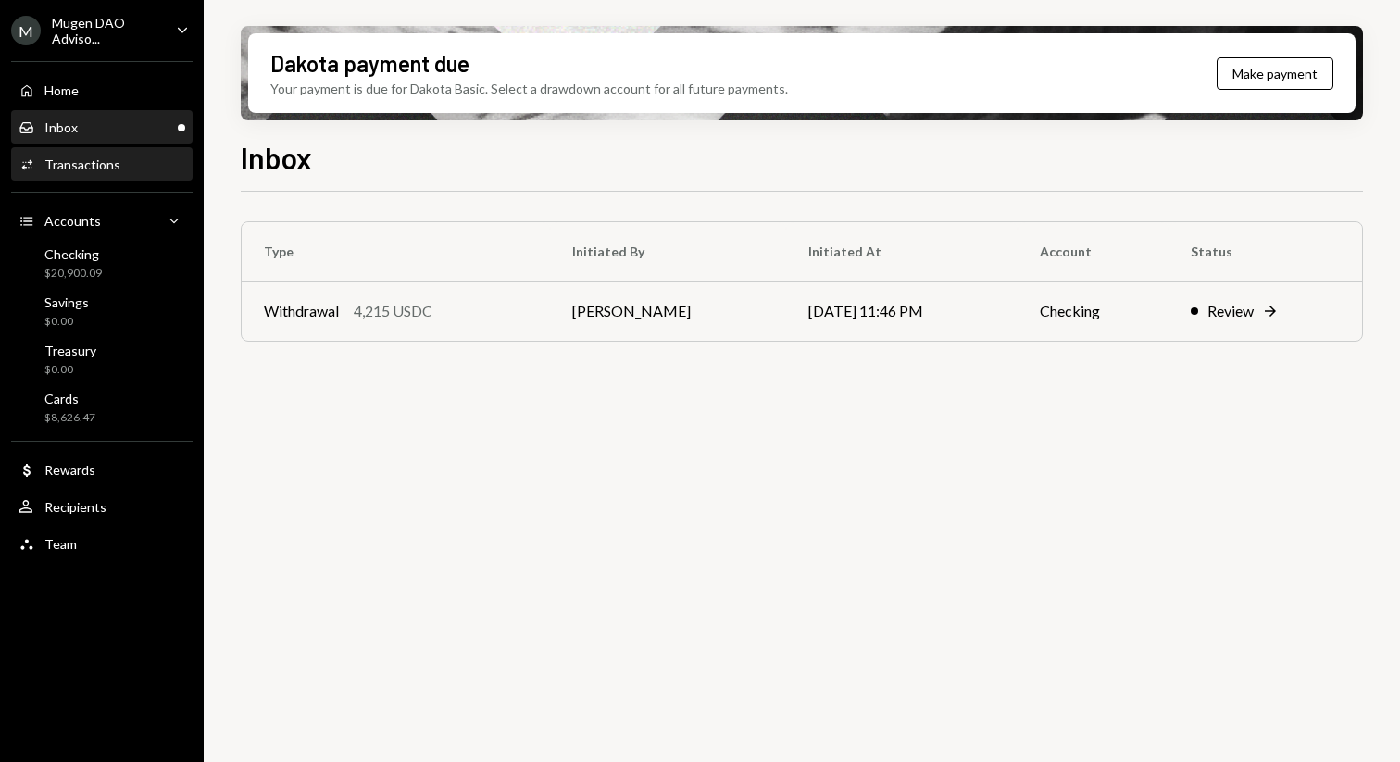
click at [101, 161] on div "Transactions" at bounding box center [82, 164] width 76 height 16
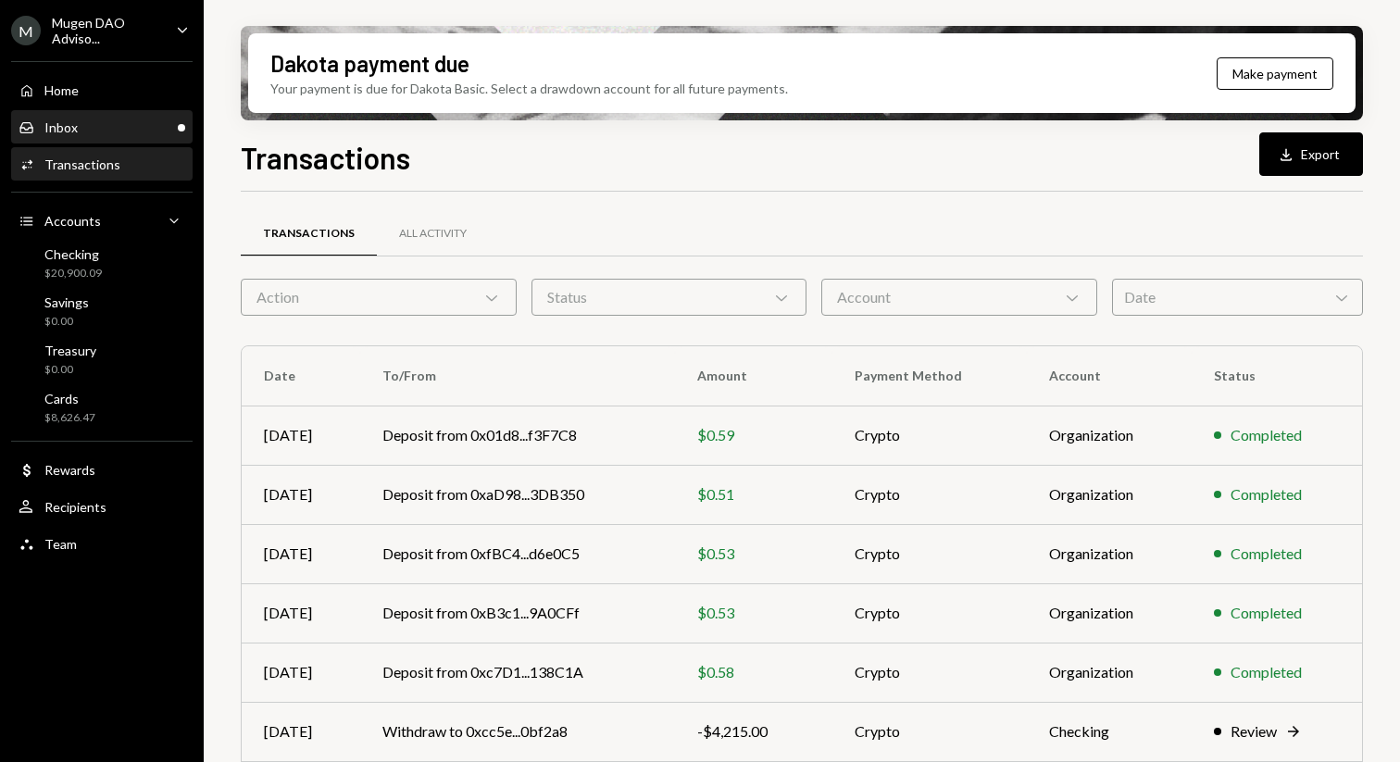
click at [118, 139] on div "Inbox Inbox" at bounding box center [102, 127] width 167 height 31
